Goal: Check status: Check status

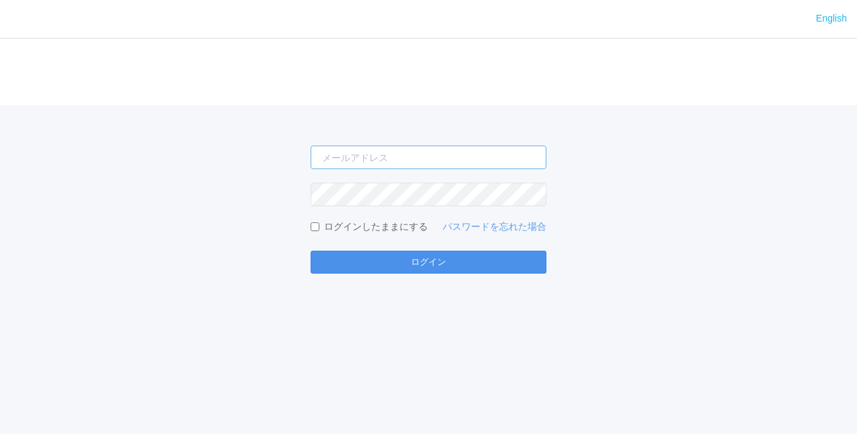
type input "[PERSON_NAME][EMAIL_ADDRESS][DOMAIN_NAME]"
click at [453, 268] on button "ログイン" at bounding box center [428, 262] width 236 height 23
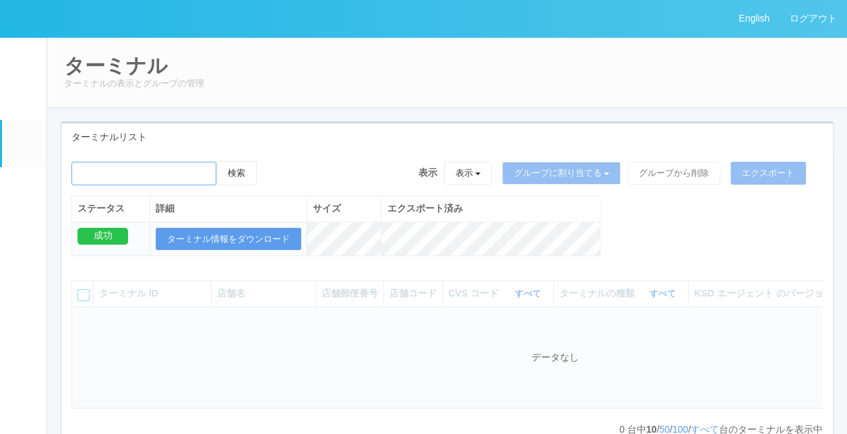
click at [171, 166] on input "emailSearch" at bounding box center [143, 174] width 145 height 24
click at [213, 117] on div "ターミナル ターミナルの表示とグループの管理 ターミナルリスト 検索 表示 表示 すべてのターミナル 未割り当てのターミナル グループを追加 グループ名を編集…" at bounding box center [446, 255] width 799 height 437
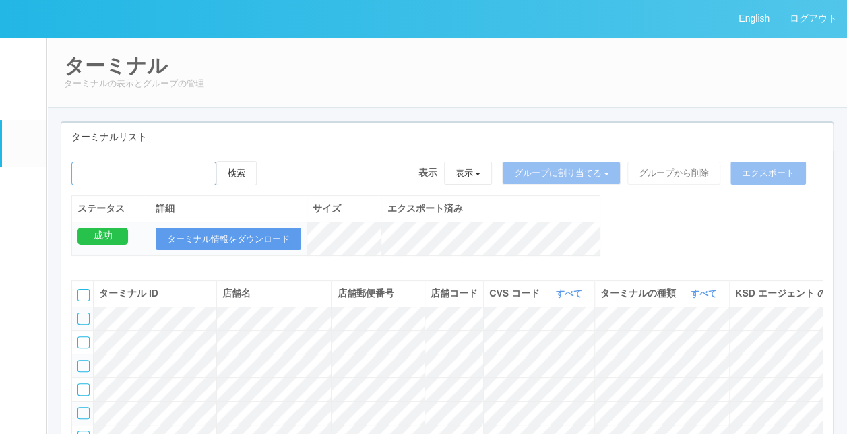
click at [86, 163] on input "emailSearch" at bounding box center [143, 174] width 145 height 24
paste input "RA60502057"
type input "RA60502057"
click at [251, 174] on button "検索" at bounding box center [236, 173] width 40 height 24
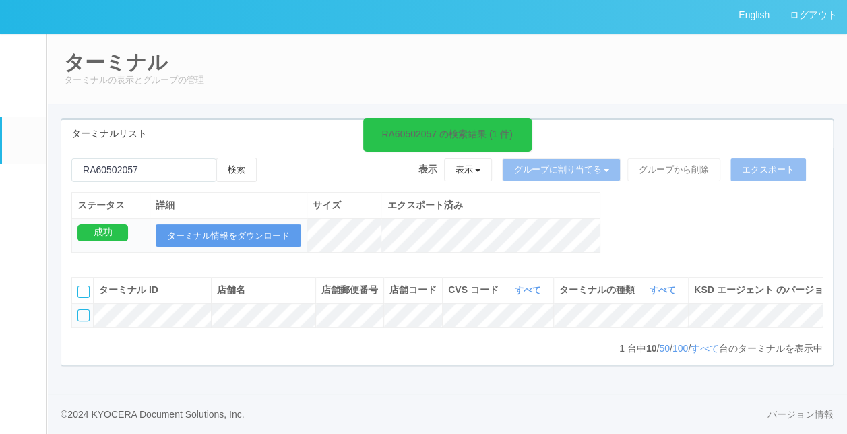
click at [90, 303] on td at bounding box center [83, 315] width 22 height 24
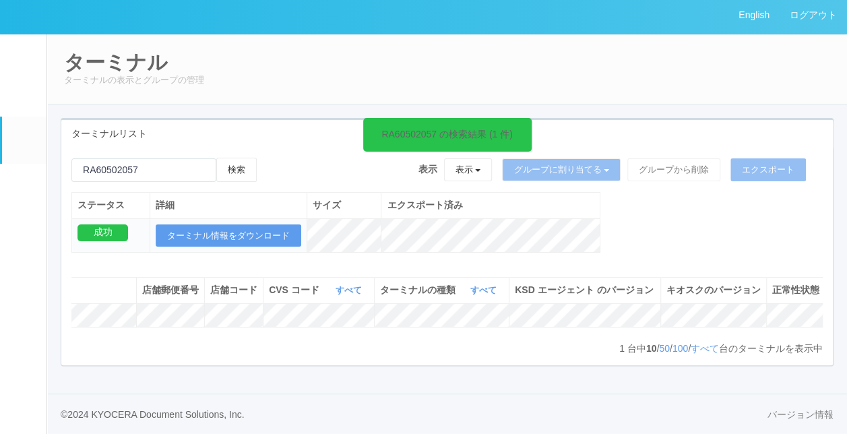
scroll to position [0, 216]
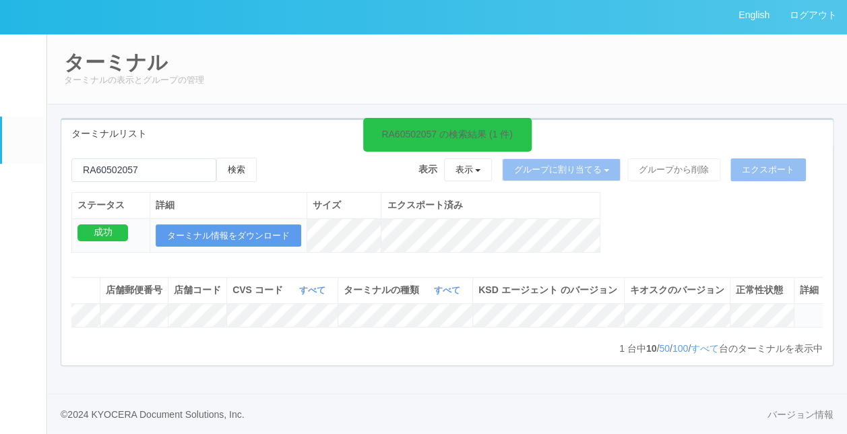
click at [799, 309] on icon at bounding box center [799, 309] width 0 height 0
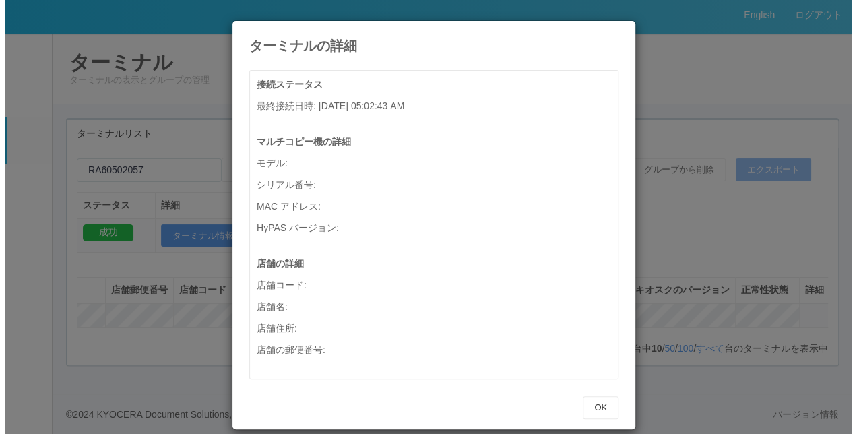
scroll to position [0, 205]
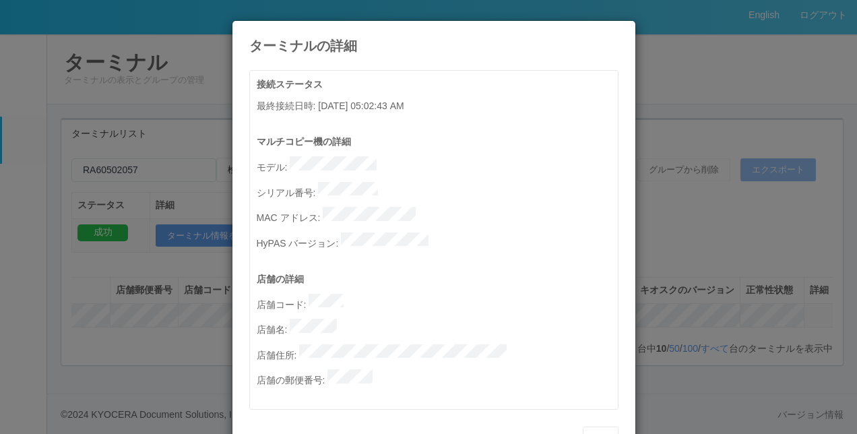
click at [489, 250] on div "マルチコピー機の詳細 モデル : シリアル番号 : MAC アドレス : HyPAS バージョン :" at bounding box center [437, 203] width 361 height 137
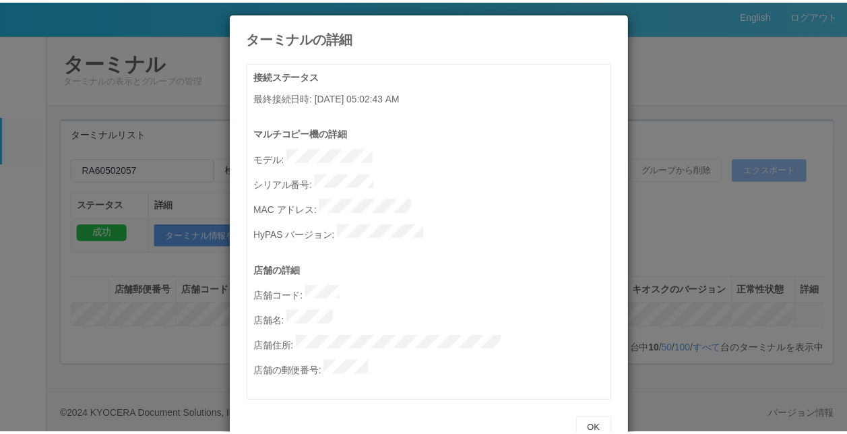
scroll to position [15, 0]
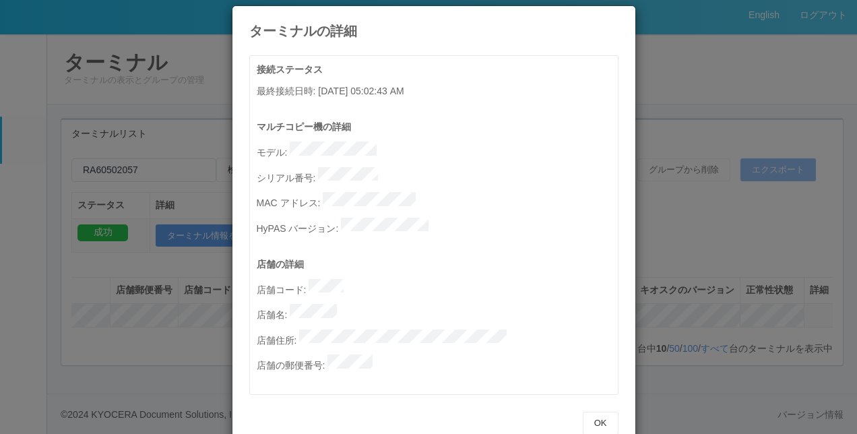
click at [414, 199] on div "マルチコピー機の詳細 モデル : シリアル番号 : MAC アドレス : HyPAS バージョン :" at bounding box center [437, 188] width 361 height 137
click at [602, 411] on button "OK" at bounding box center [601, 422] width 36 height 23
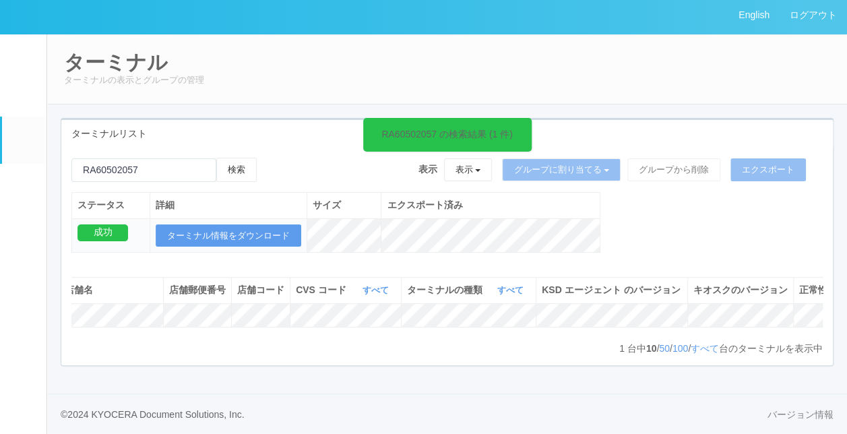
scroll to position [0, 0]
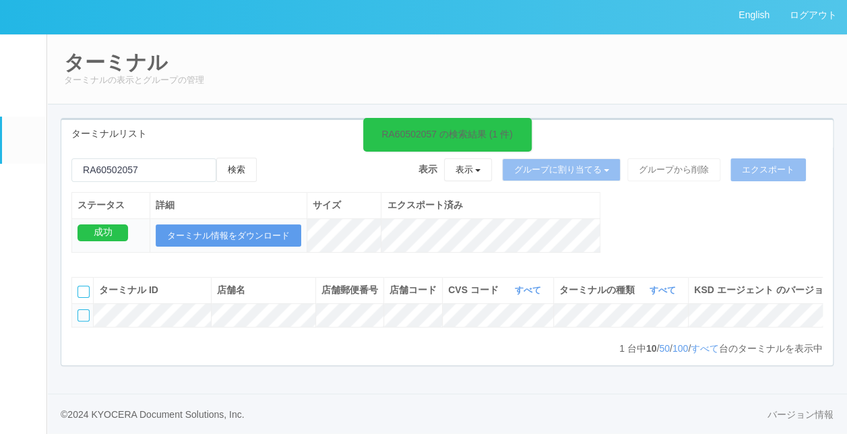
click at [85, 309] on div at bounding box center [83, 315] width 12 height 12
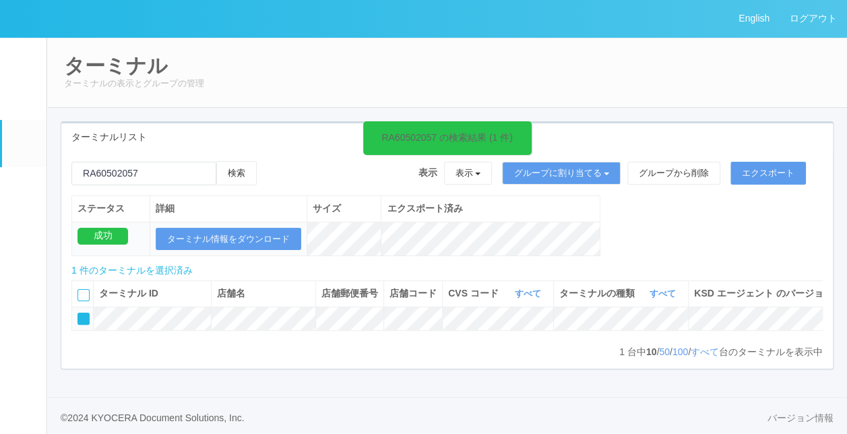
click at [527, 127] on icon at bounding box center [528, 130] width 2 height 11
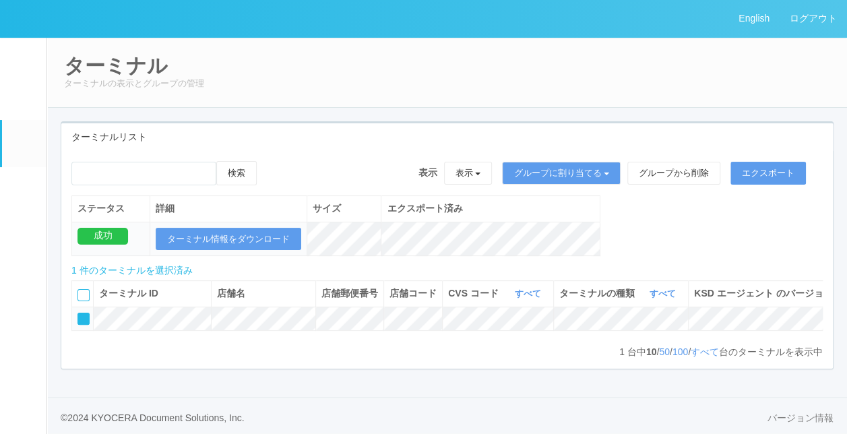
scroll to position [31, 0]
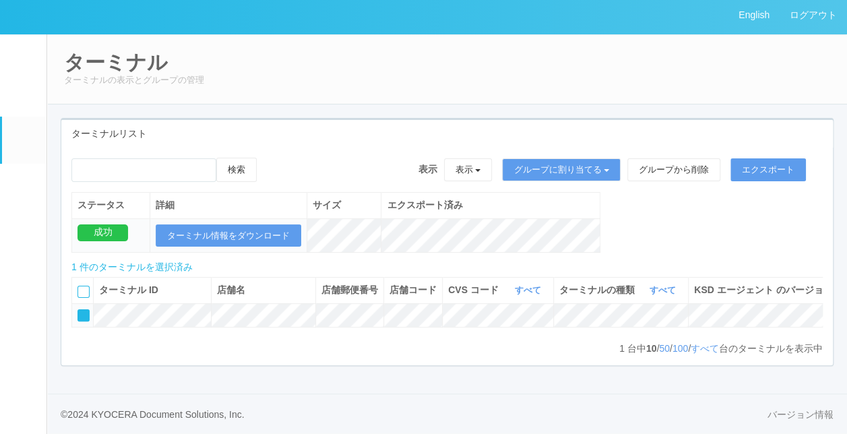
click at [19, 35] on link "イベントログ" at bounding box center [24, 54] width 44 height 41
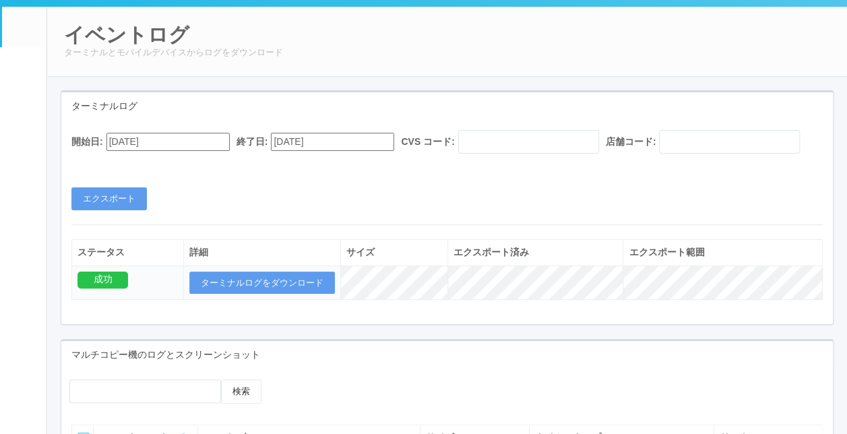
click at [306, 210] on div "開始日: [DATE] 終了日: [DATE] CVS コード: 店舗コード: エクスポート" at bounding box center [446, 170] width 771 height 80
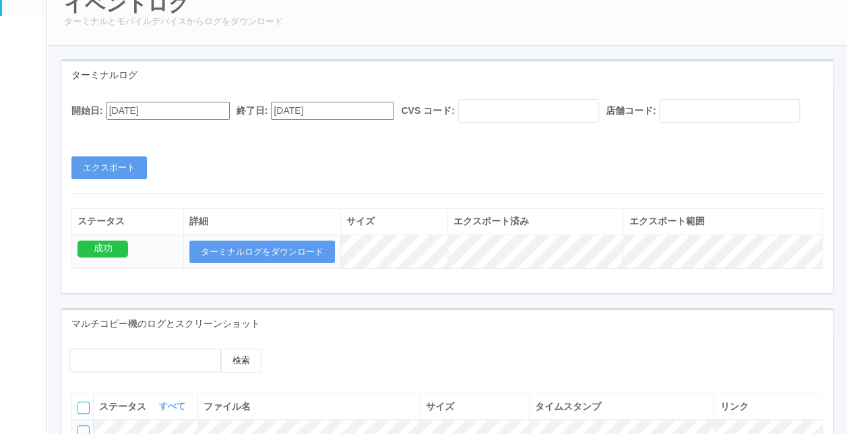
scroll to position [31, 0]
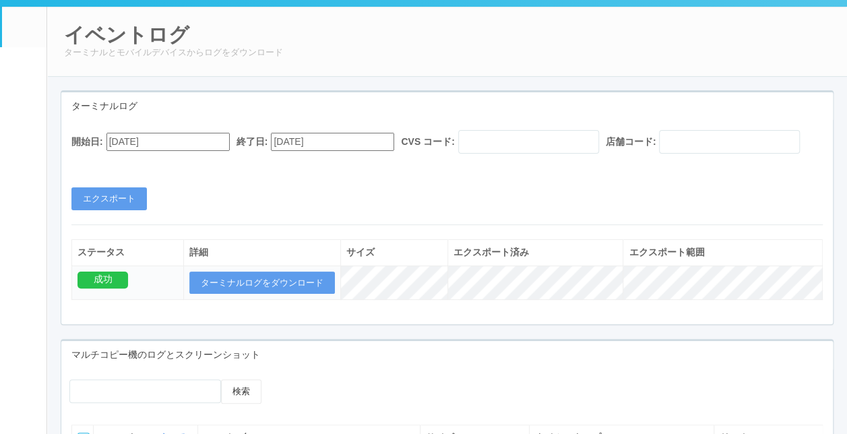
drag, startPoint x: 254, startPoint y: 0, endPoint x: 338, endPoint y: 38, distance: 92.5
click at [391, 24] on h2 "イベントログ" at bounding box center [447, 35] width 766 height 22
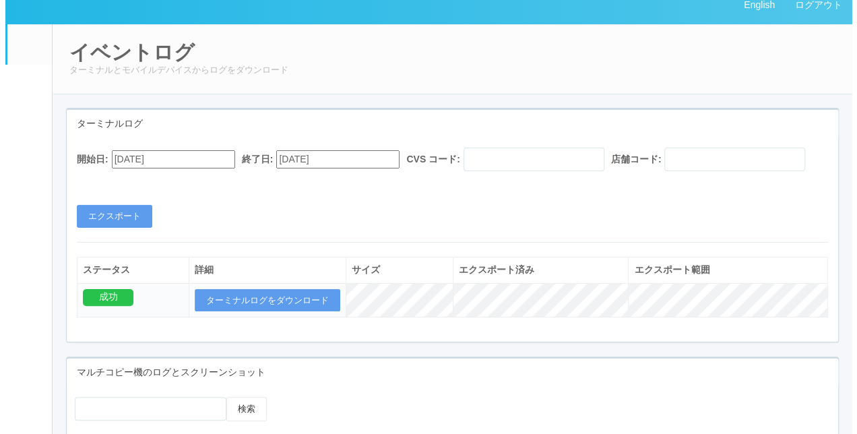
scroll to position [0, 0]
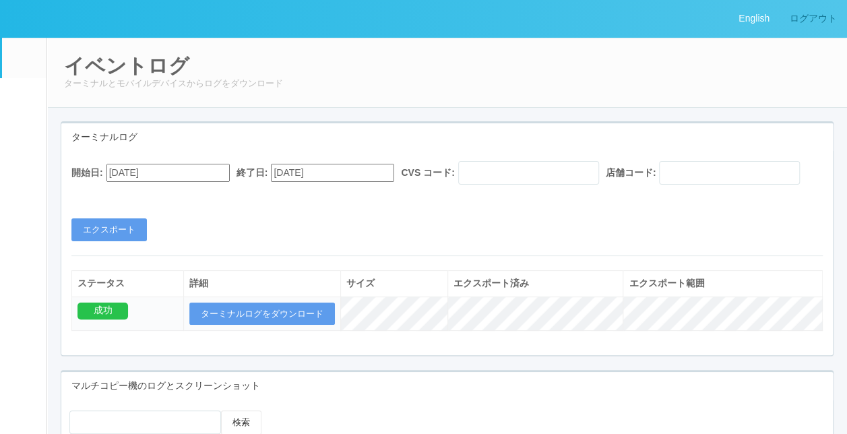
click at [799, 22] on link "ログアウト" at bounding box center [812, 18] width 67 height 37
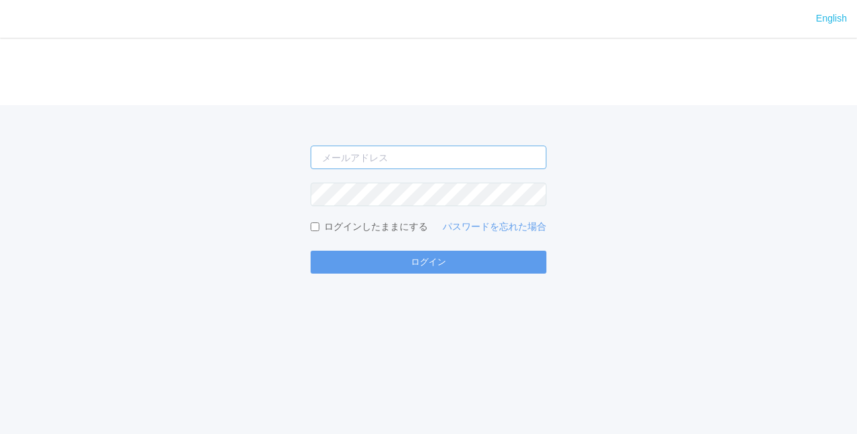
type input "[PERSON_NAME][EMAIL_ADDRESS][DOMAIN_NAME]"
